Goal: Browse casually

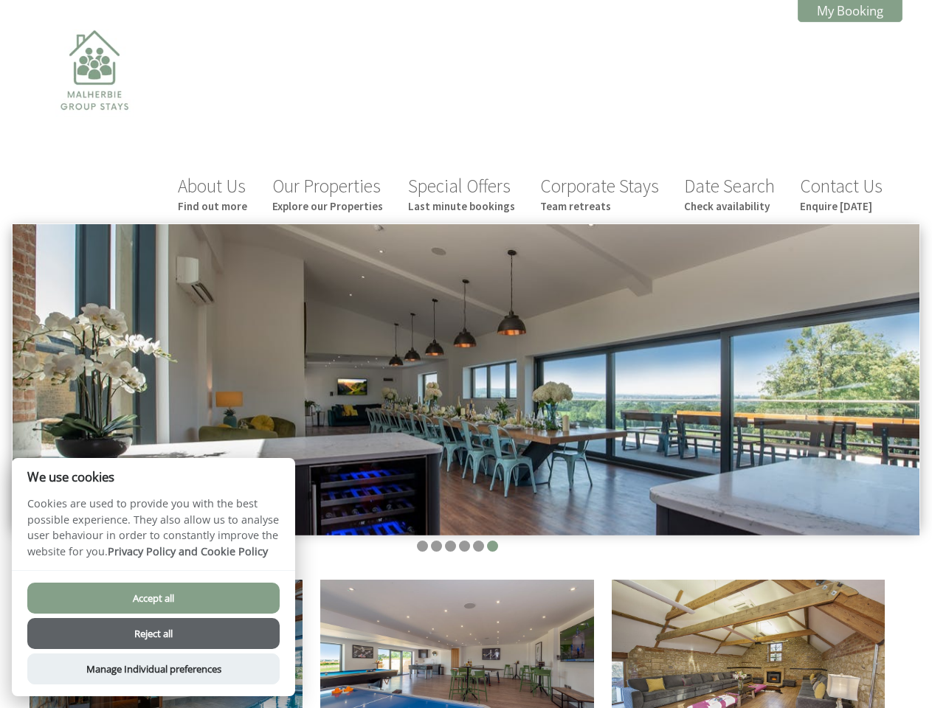
click at [466, 354] on img at bounding box center [466, 379] width 907 height 311
click at [466, 322] on img at bounding box center [466, 379] width 907 height 311
click at [422, 541] on li at bounding box center [422, 546] width 11 height 11
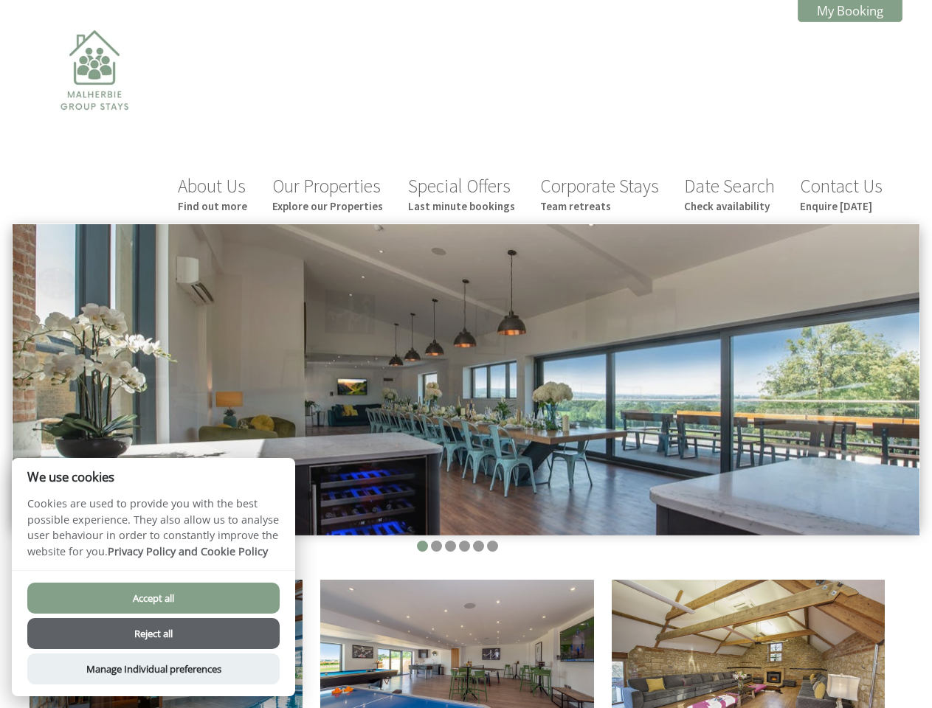
click at [436, 541] on li at bounding box center [436, 546] width 11 height 11
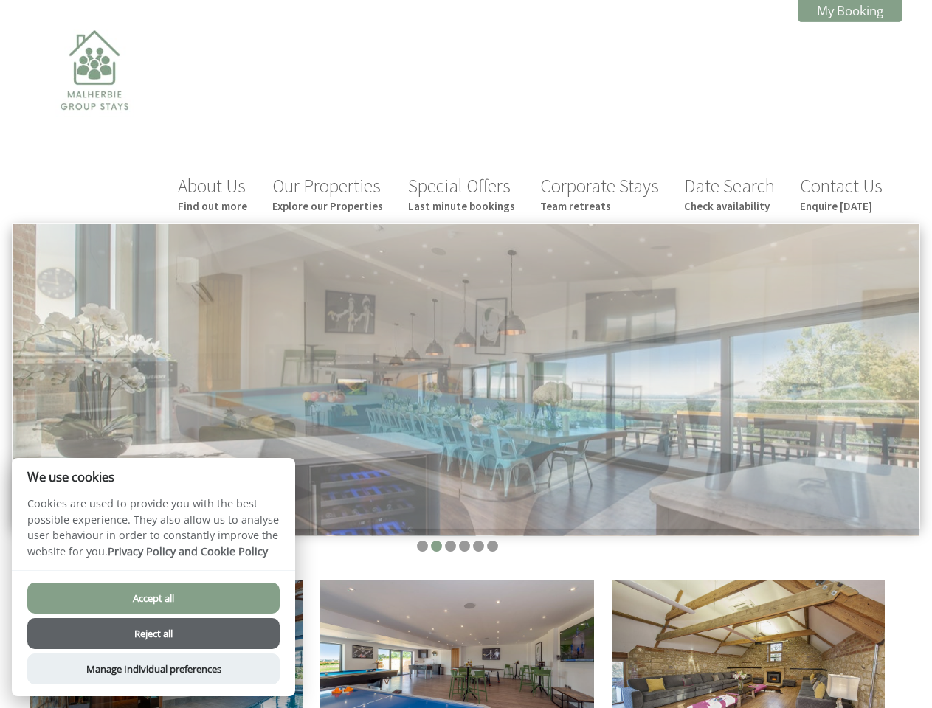
click at [450, 541] on li at bounding box center [450, 546] width 11 height 11
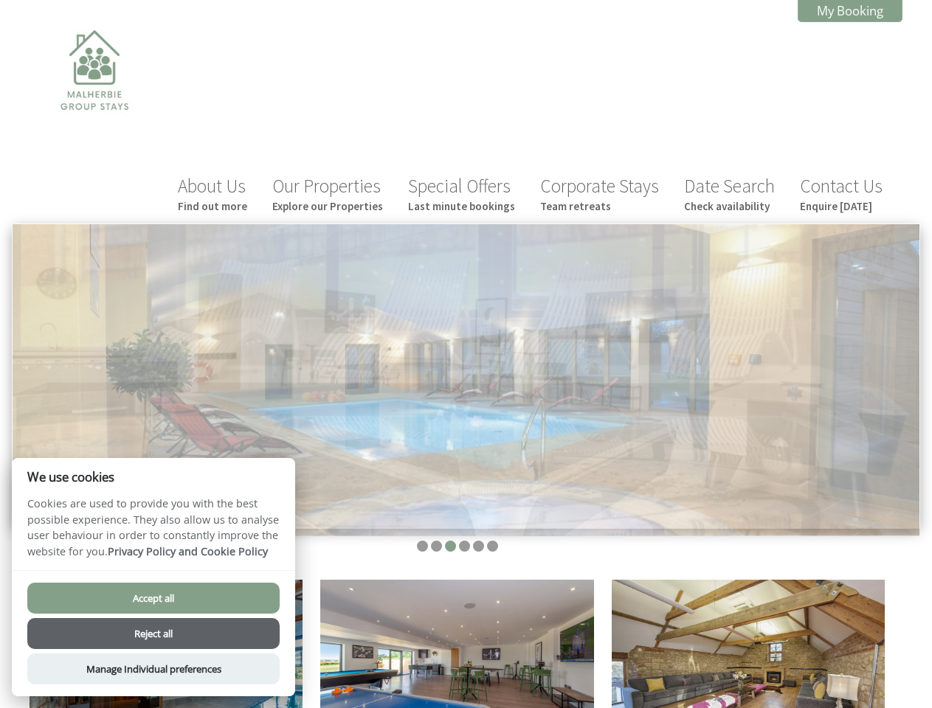
click at [464, 541] on li at bounding box center [464, 546] width 11 height 11
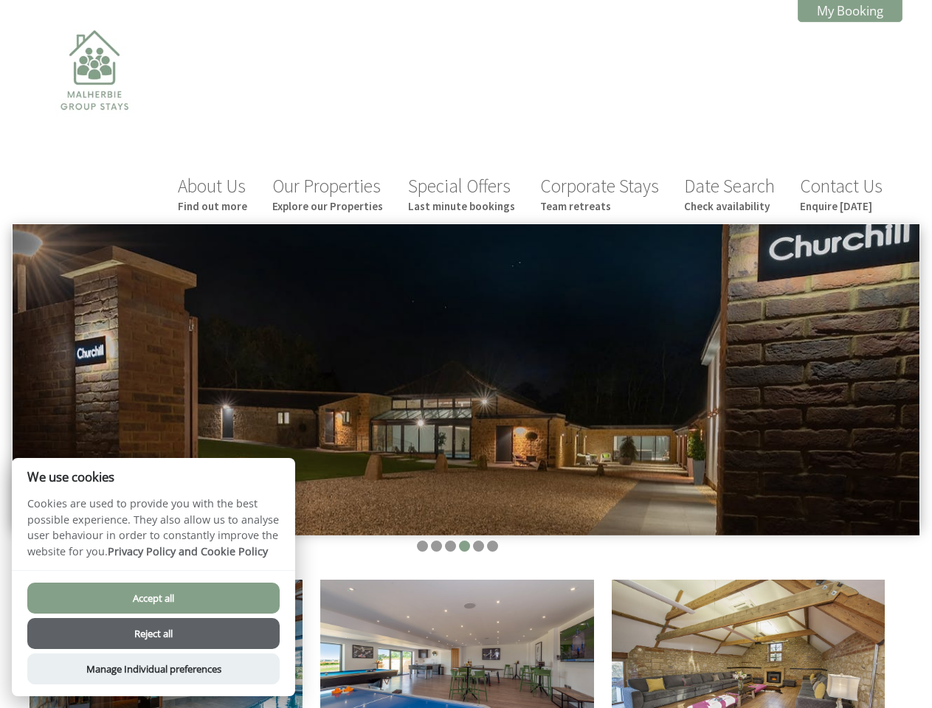
click at [478, 541] on li at bounding box center [478, 546] width 11 height 11
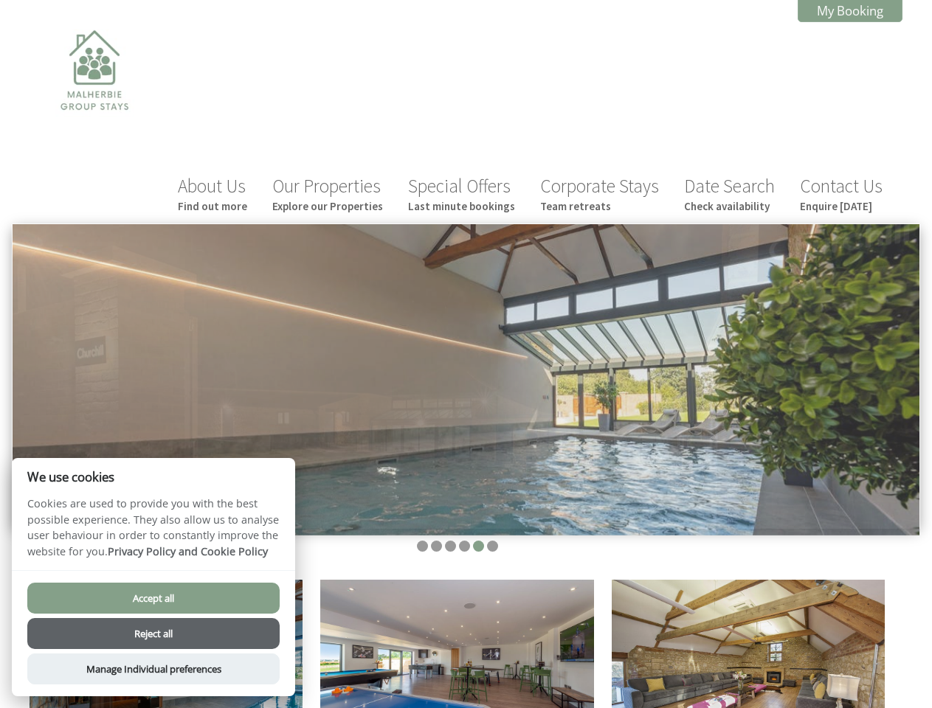
click at [492, 541] on li at bounding box center [492, 546] width 11 height 11
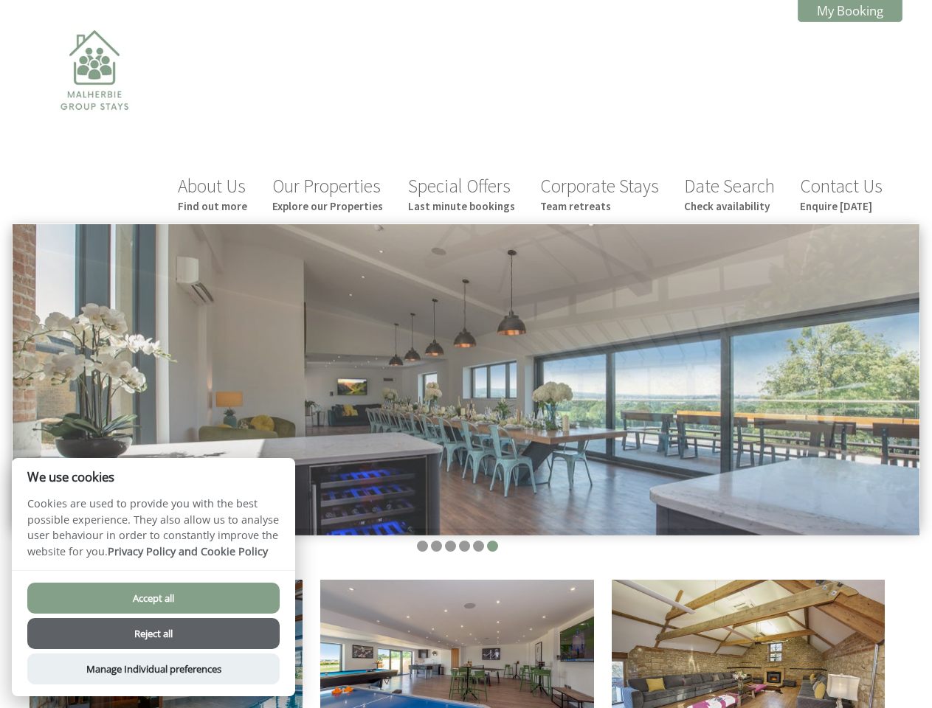
click at [153, 598] on button "Accept all" at bounding box center [153, 598] width 252 height 31
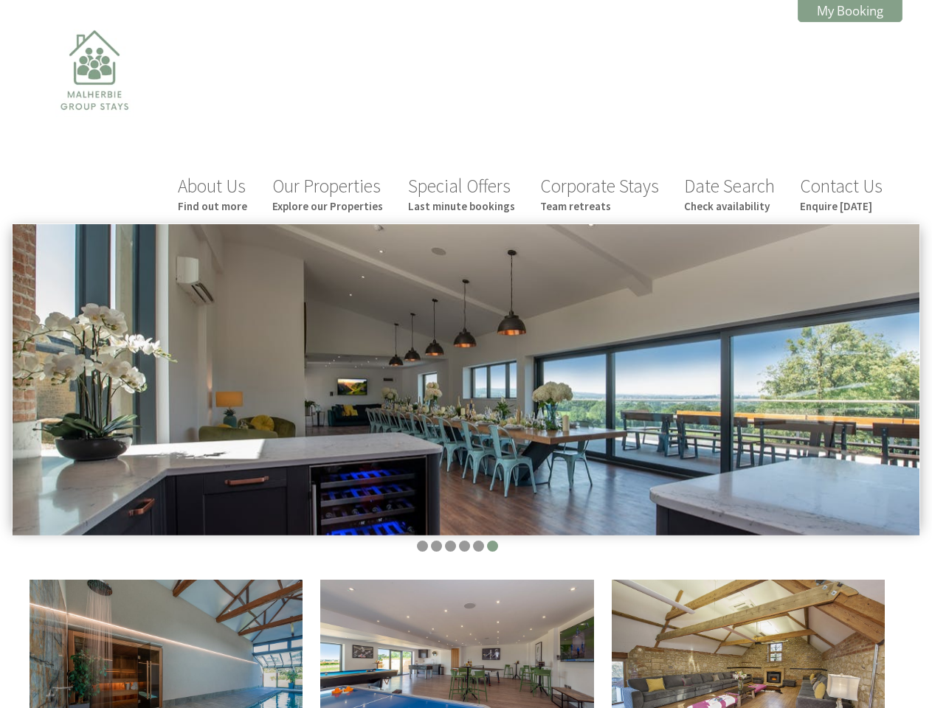
click at [153, 637] on button "Reject all" at bounding box center [153, 652] width 252 height 31
